Goal: Find specific page/section: Find specific page/section

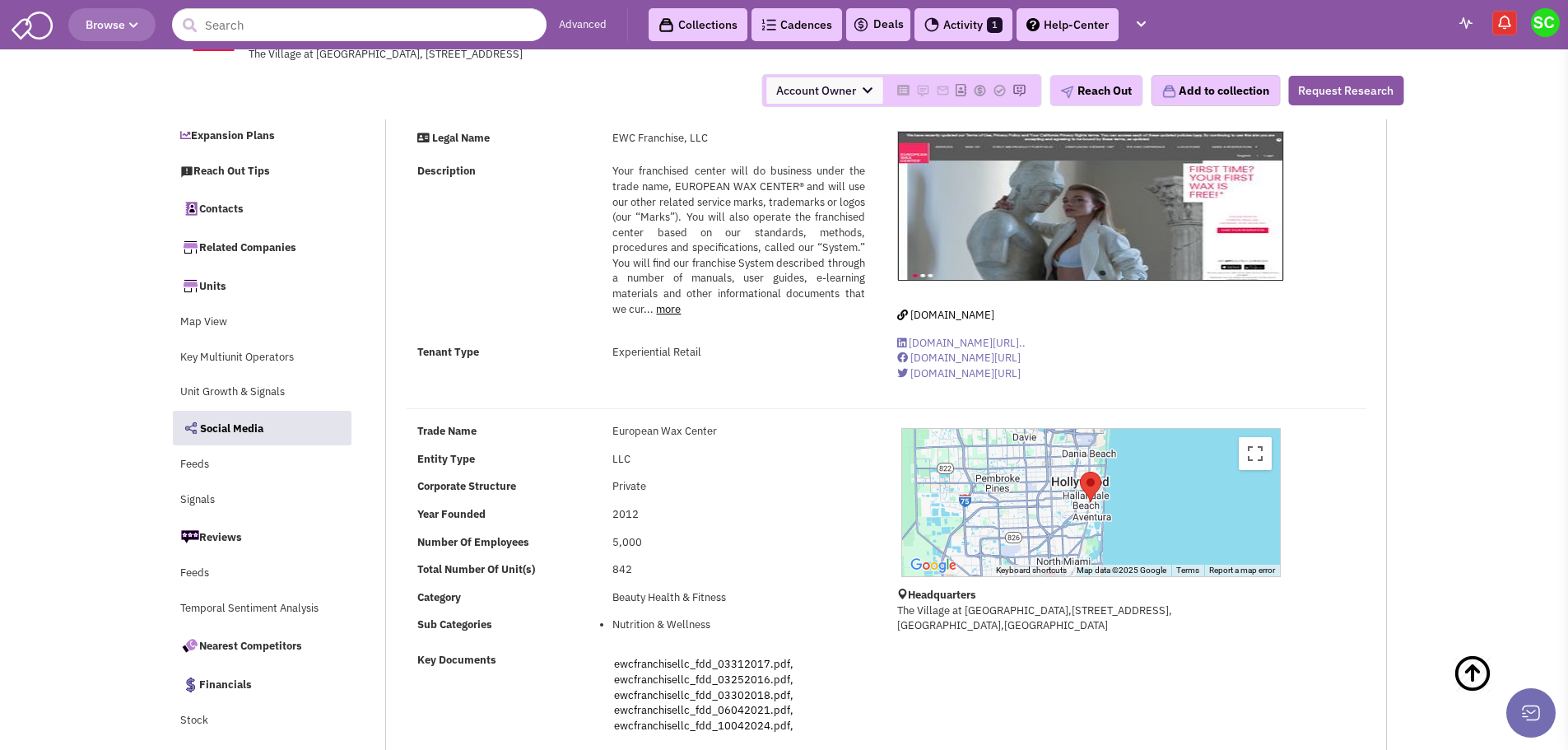
select select
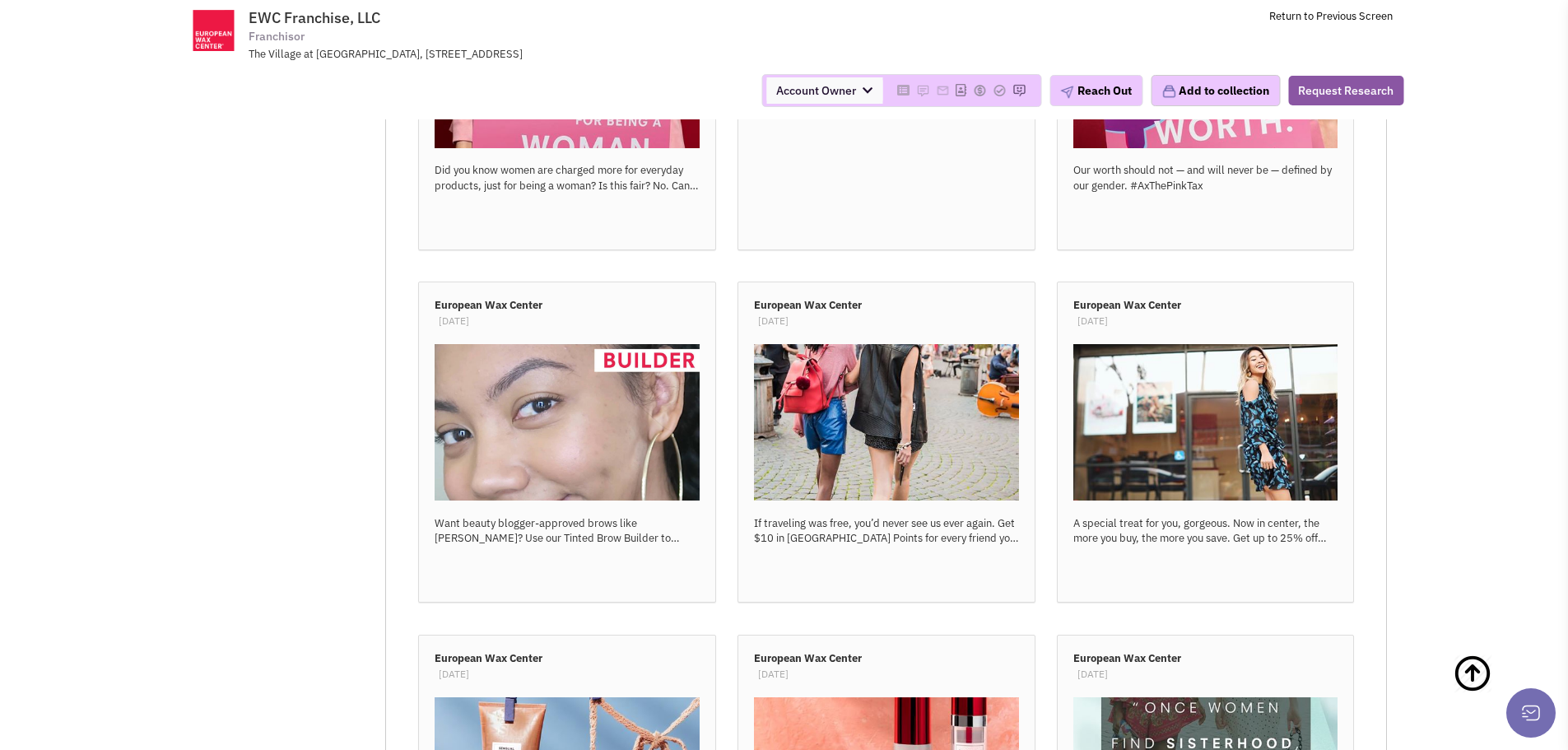
scroll to position [10138, 0]
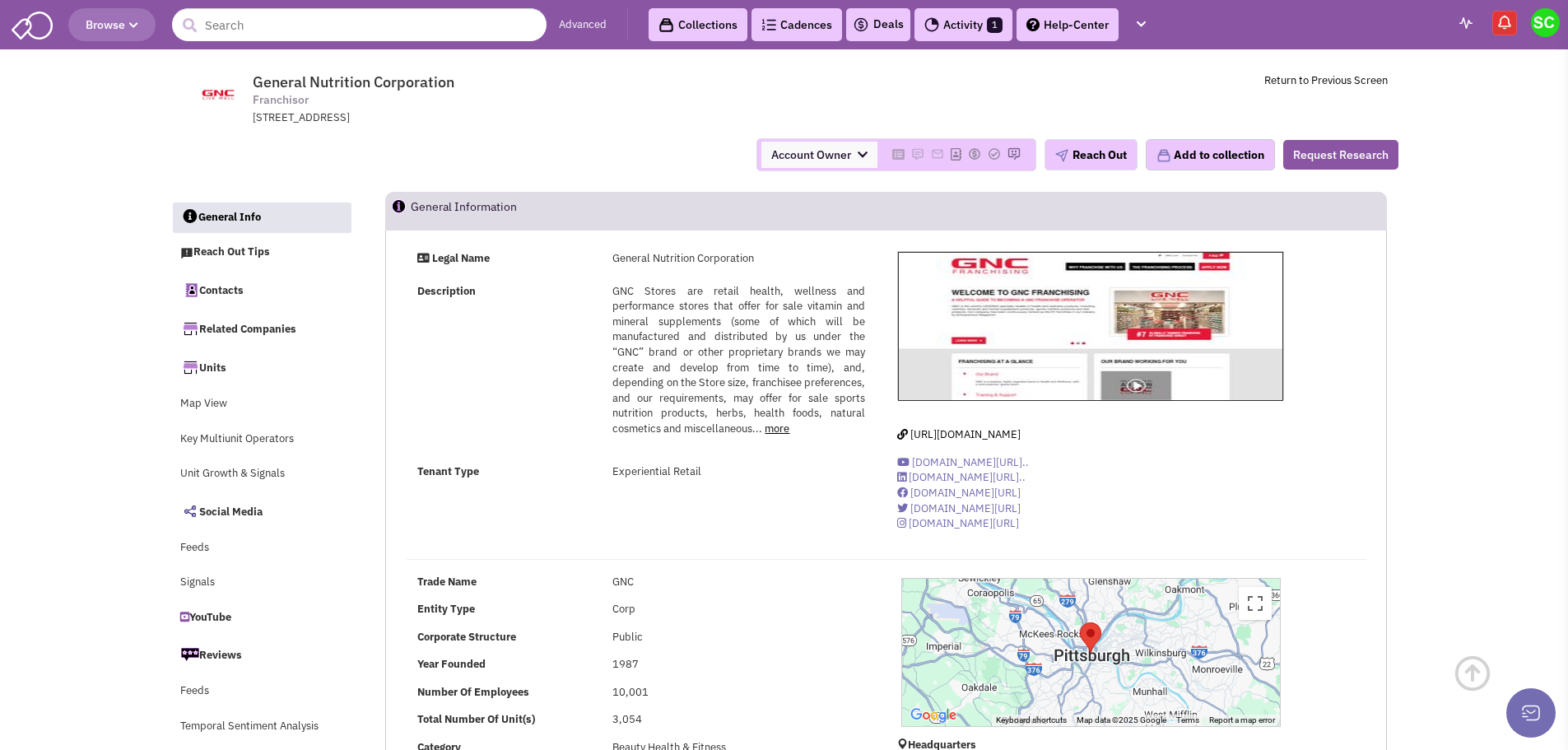
select select
click at [243, 27] on input "text" at bounding box center [359, 24] width 375 height 33
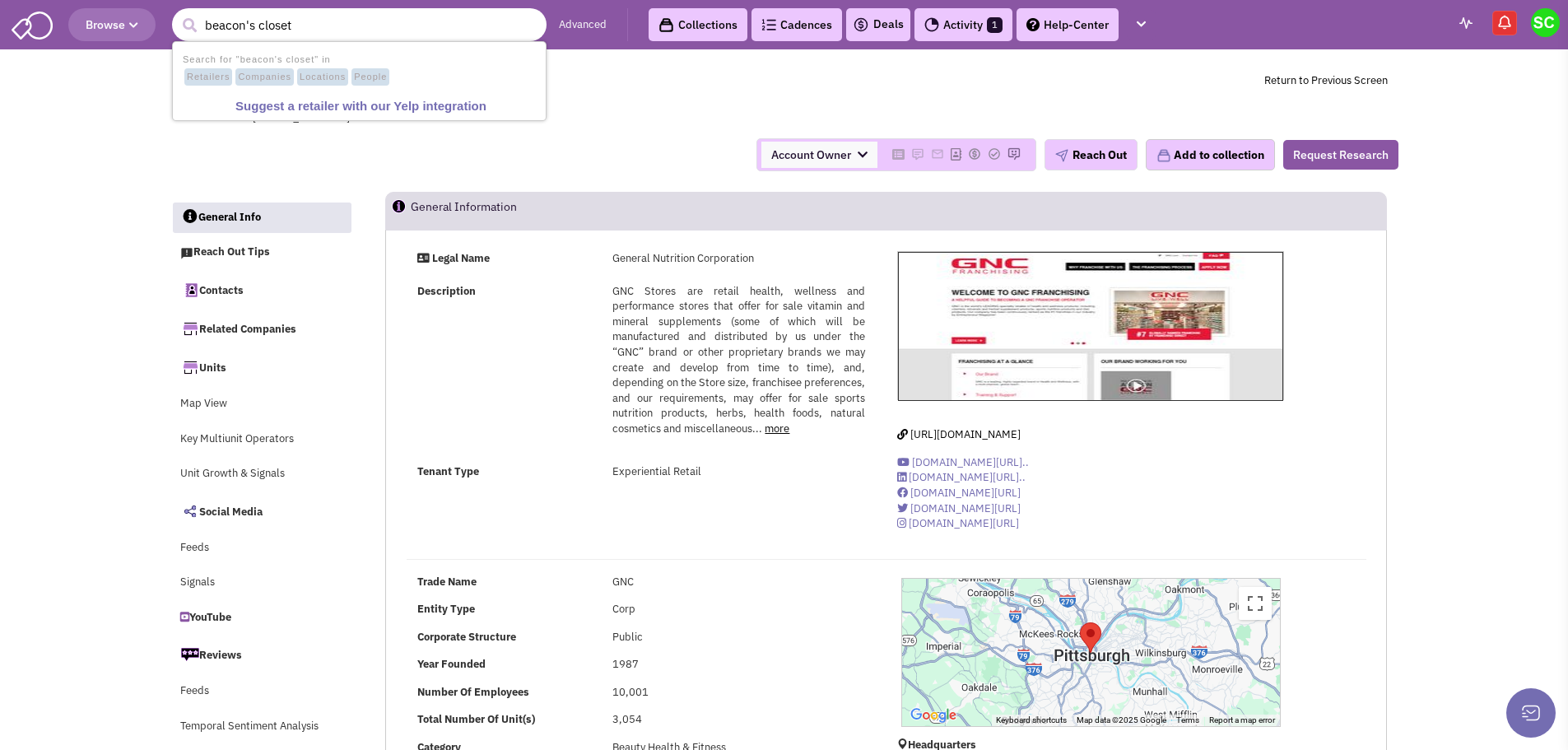
type input "beacon's closet"
click at [177, 13] on button "submit" at bounding box center [189, 25] width 25 height 25
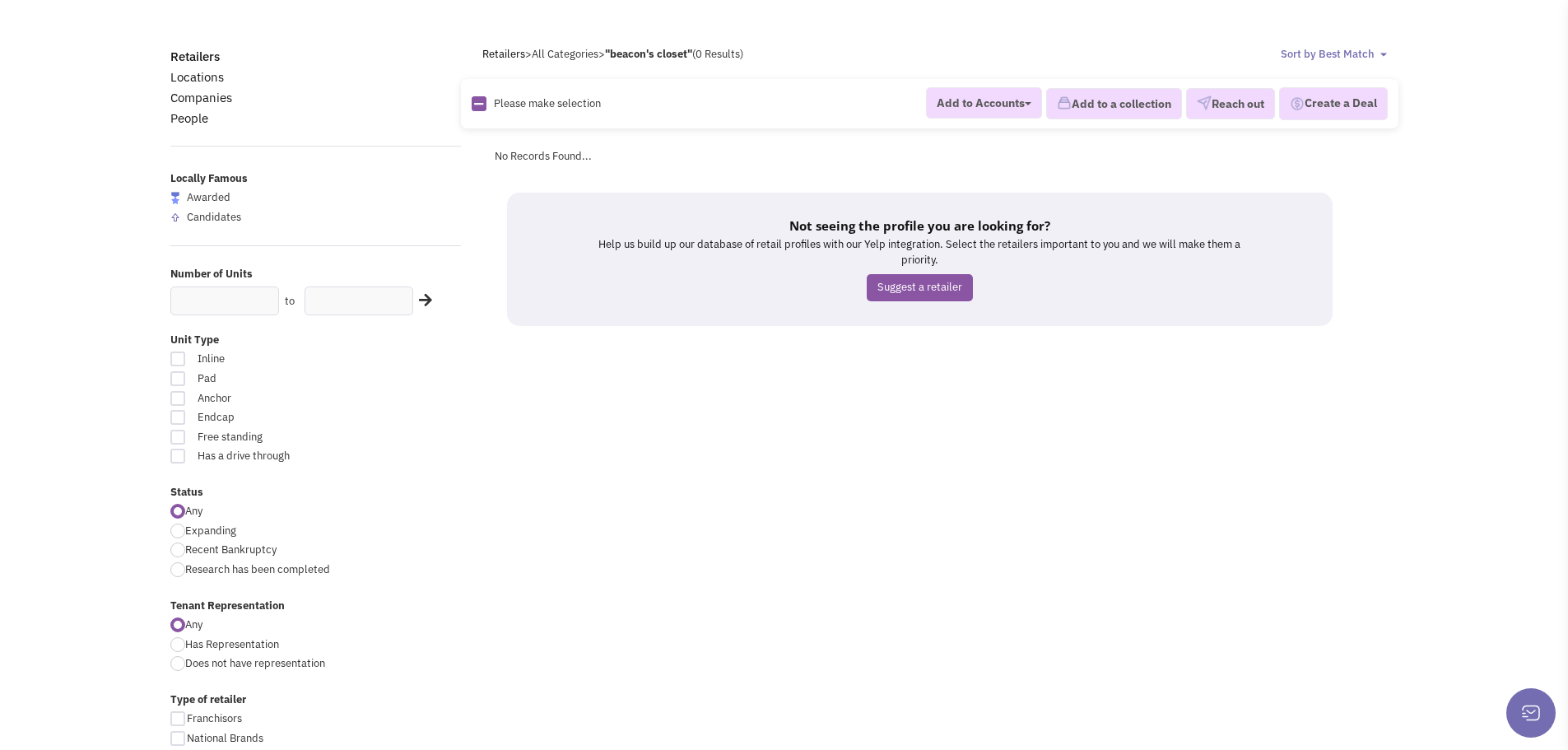
scroll to position [15, 0]
